Goal: Navigation & Orientation: Find specific page/section

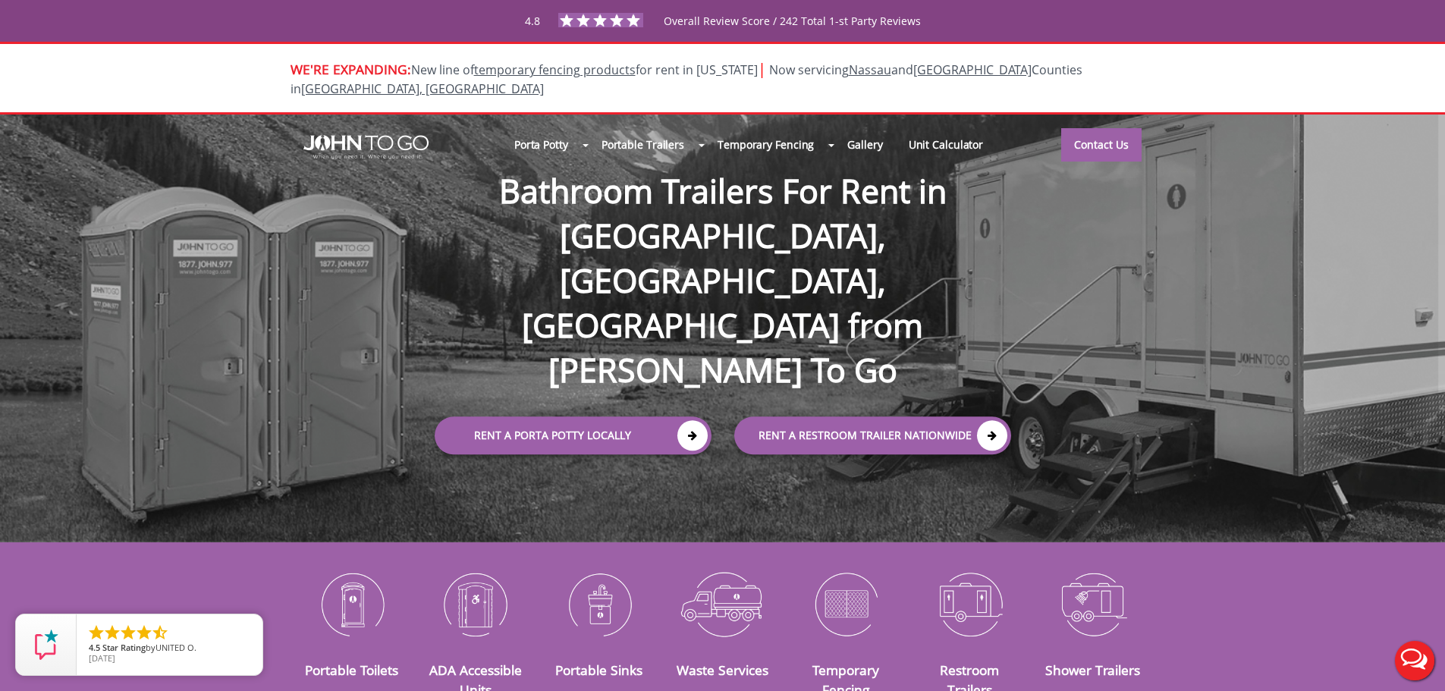
click at [1035, 70] on div at bounding box center [722, 345] width 1445 height 691
click at [544, 80] on link "[GEOGRAPHIC_DATA], [GEOGRAPHIC_DATA]" at bounding box center [422, 88] width 243 height 17
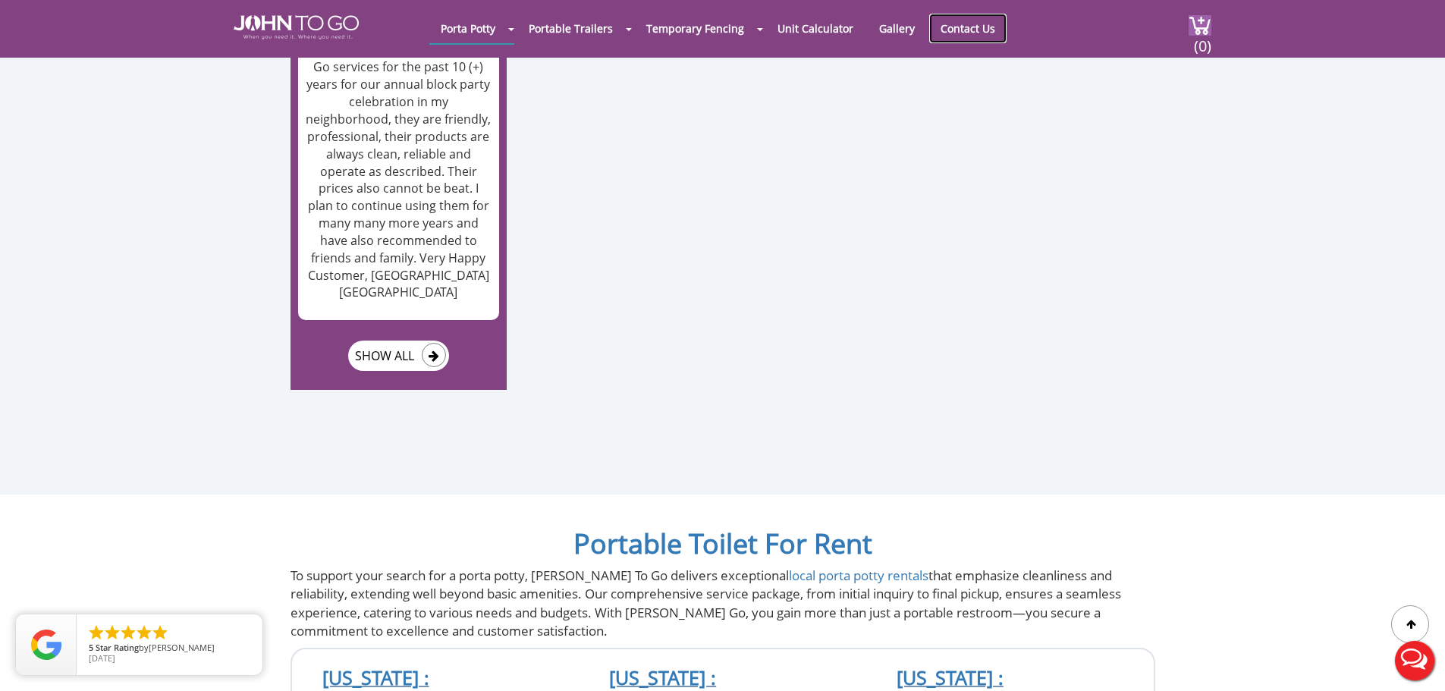
scroll to position [9094, 0]
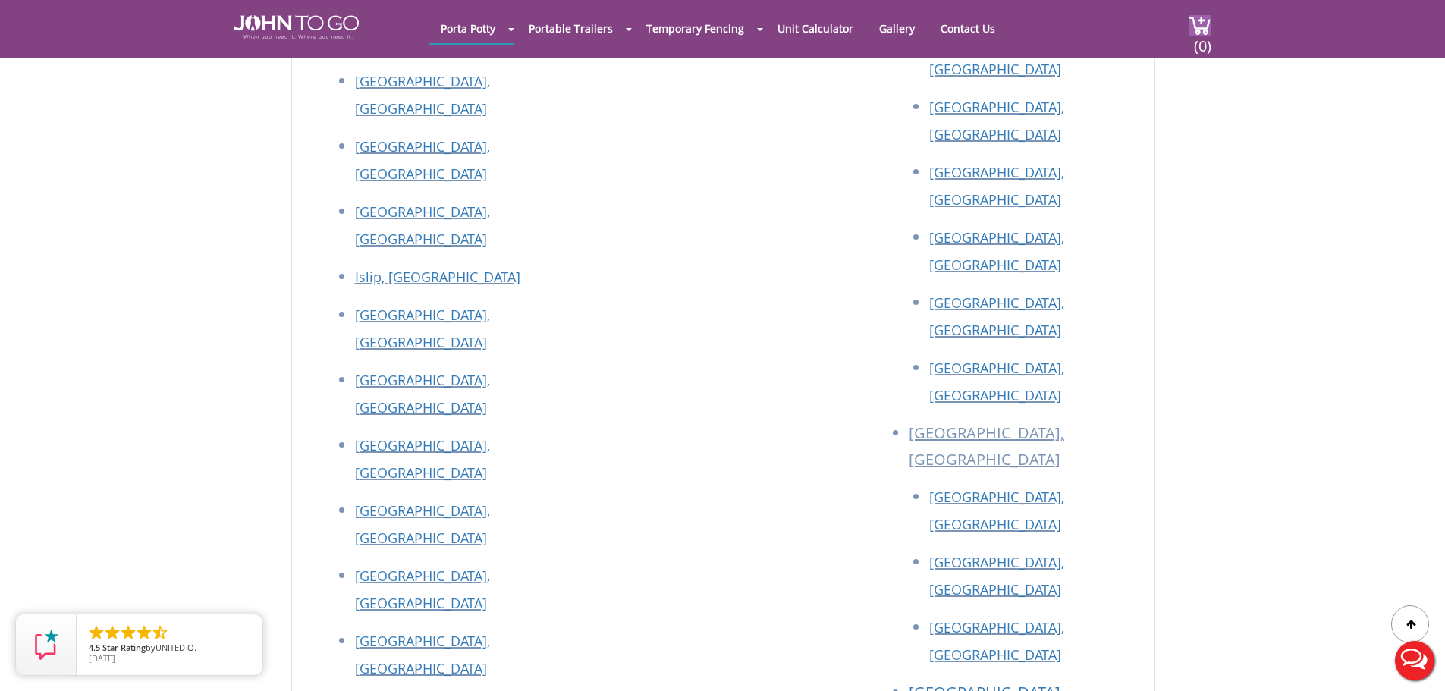
scroll to position [6525, 0]
